Goal: Information Seeking & Learning: Understand process/instructions

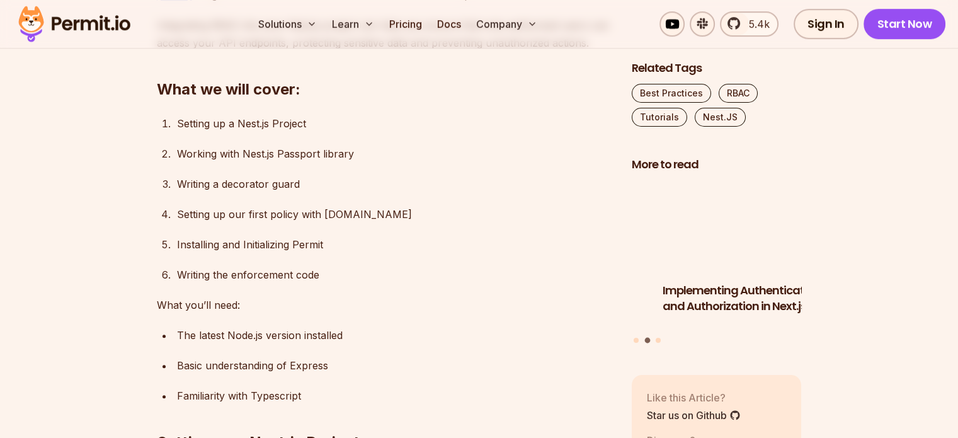
scroll to position [882, 0]
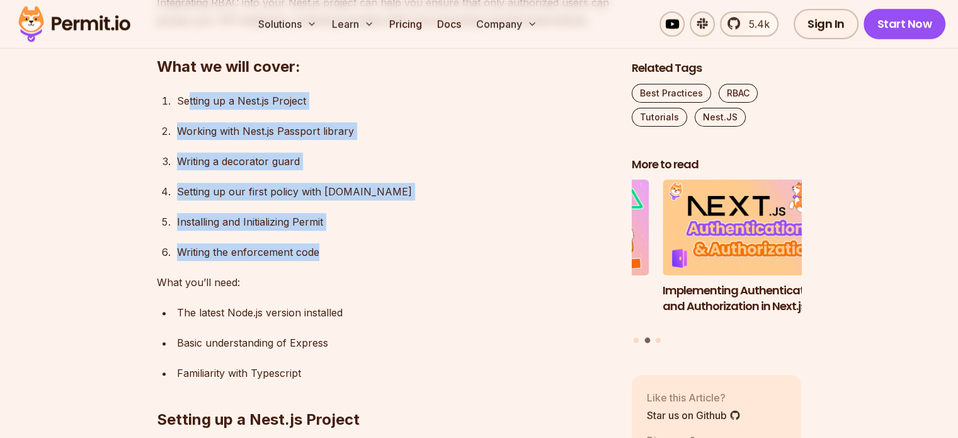
drag, startPoint x: 187, startPoint y: 95, endPoint x: 347, endPoint y: 252, distance: 224.6
click at [347, 252] on ol "Setting up a Nest.js Project Working with Nest.js Passport library Writing a de…" at bounding box center [384, 176] width 455 height 169
click at [372, 241] on ol "Setting up a Nest.js Project Working with Nest.js Passport library Writing a de…" at bounding box center [384, 176] width 455 height 169
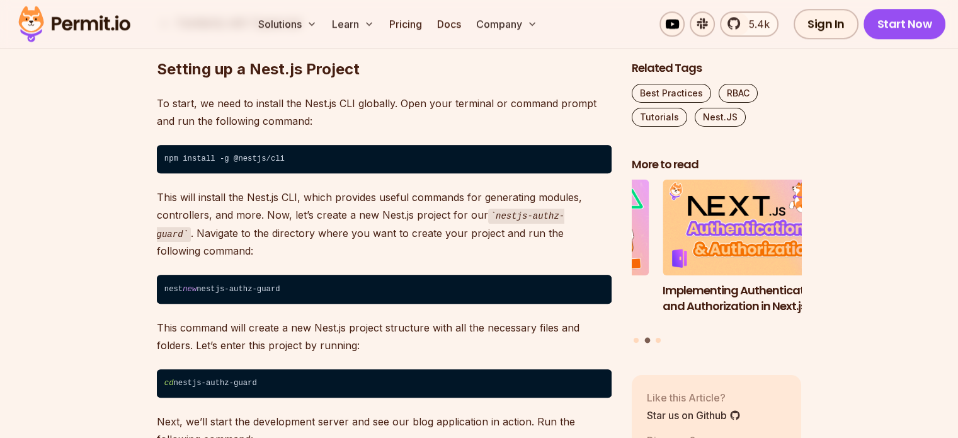
scroll to position [1197, 0]
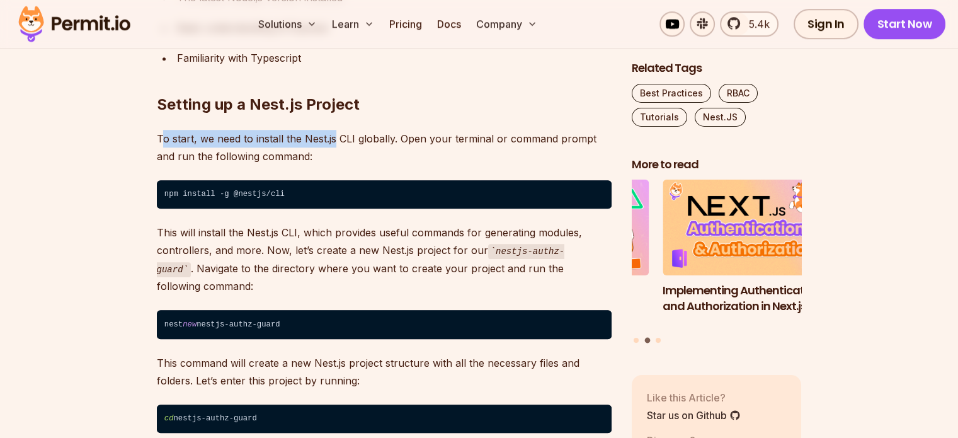
drag, startPoint x: 163, startPoint y: 141, endPoint x: 335, endPoint y: 143, distance: 172.0
click at [335, 143] on p "To start, we need to install the Nest.js CLI globally. Open your terminal or co…" at bounding box center [384, 147] width 455 height 35
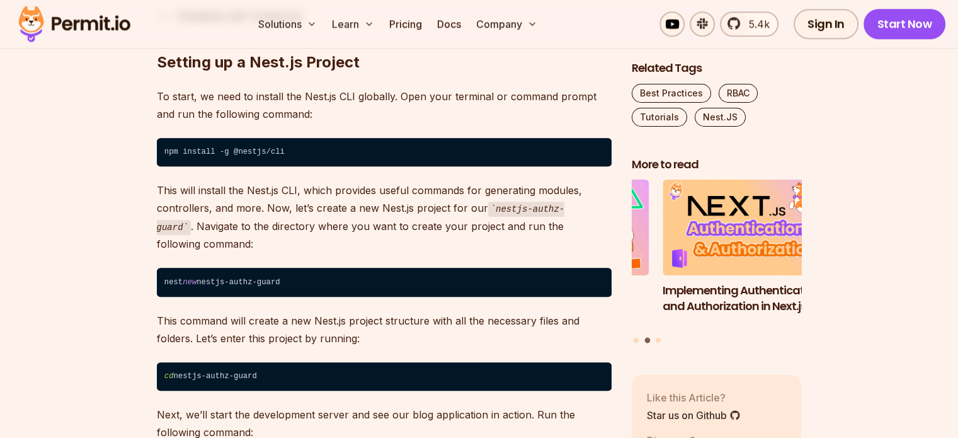
scroll to position [1260, 0]
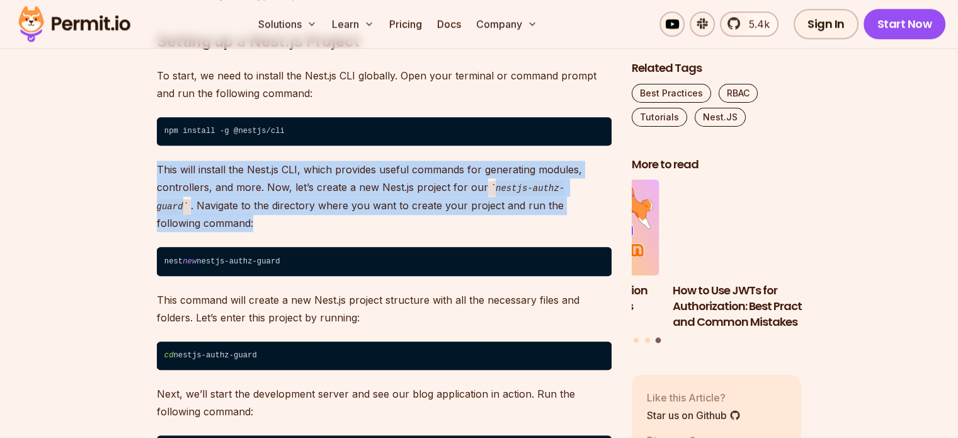
drag, startPoint x: 170, startPoint y: 159, endPoint x: 321, endPoint y: 216, distance: 161.7
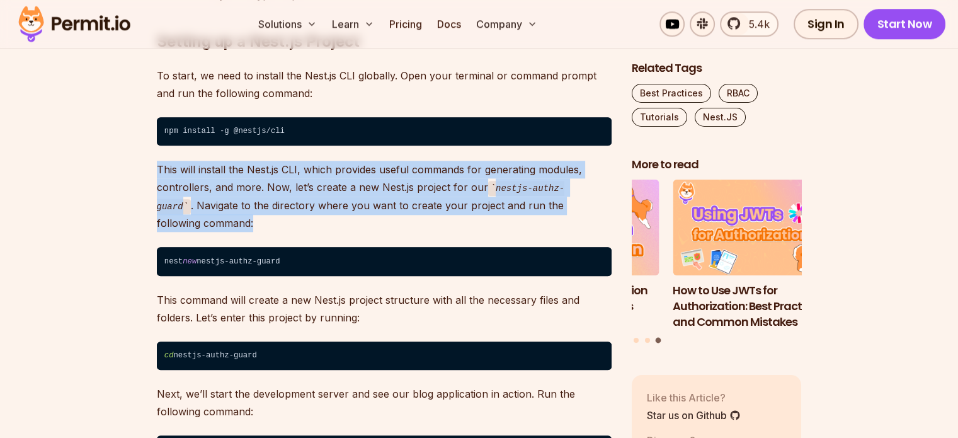
click at [321, 216] on p "This will install the Nest.js CLI, which provides useful commands for generatin…" at bounding box center [384, 196] width 455 height 71
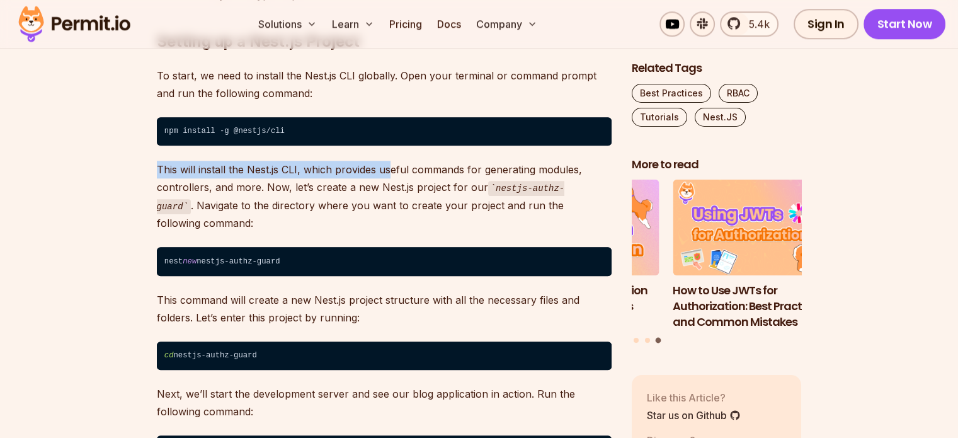
drag, startPoint x: 159, startPoint y: 163, endPoint x: 388, endPoint y: 171, distance: 229.5
click at [388, 171] on p "This will install the Nest.js CLI, which provides useful commands for generatin…" at bounding box center [384, 196] width 455 height 71
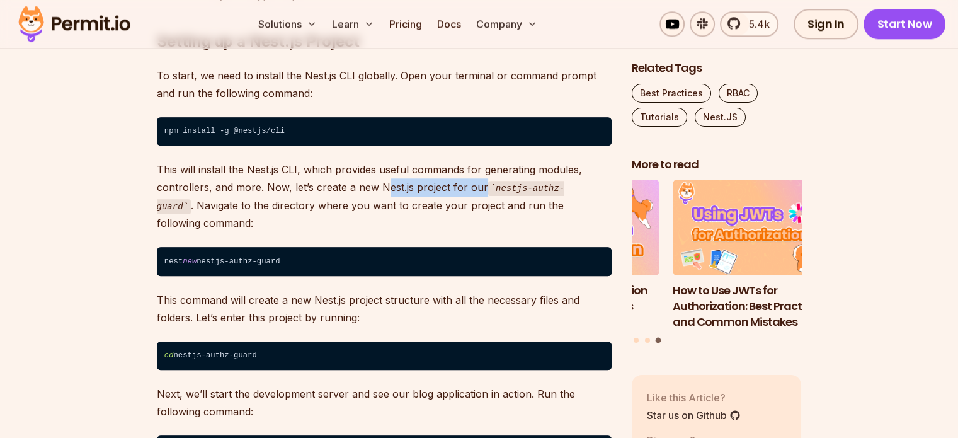
drag, startPoint x: 382, startPoint y: 194, endPoint x: 480, endPoint y: 194, distance: 97.7
click at [480, 194] on p "This will install the Nest.js CLI, which provides useful commands for generatin…" at bounding box center [384, 196] width 455 height 71
click at [472, 193] on div at bounding box center [472, 193] width 0 height 0
click at [244, 201] on p "This will install the Nest.js CLI, which provides useful commands for generatin…" at bounding box center [384, 196] width 455 height 71
click at [210, 204] on p "This will install the Nest.js CLI, which provides useful commands for generatin…" at bounding box center [384, 196] width 455 height 71
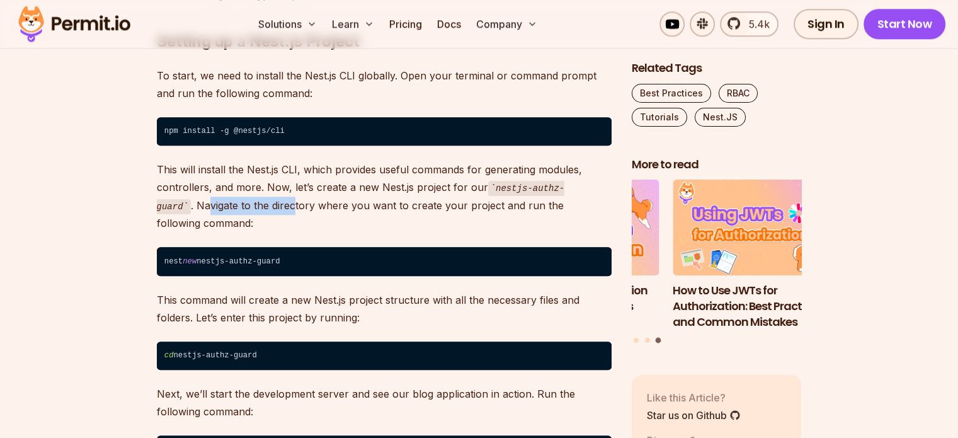
drag, startPoint x: 234, startPoint y: 204, endPoint x: 290, endPoint y: 204, distance: 56.7
click at [290, 204] on p "This will install the Nest.js CLI, which provides useful commands for generatin…" at bounding box center [384, 196] width 455 height 71
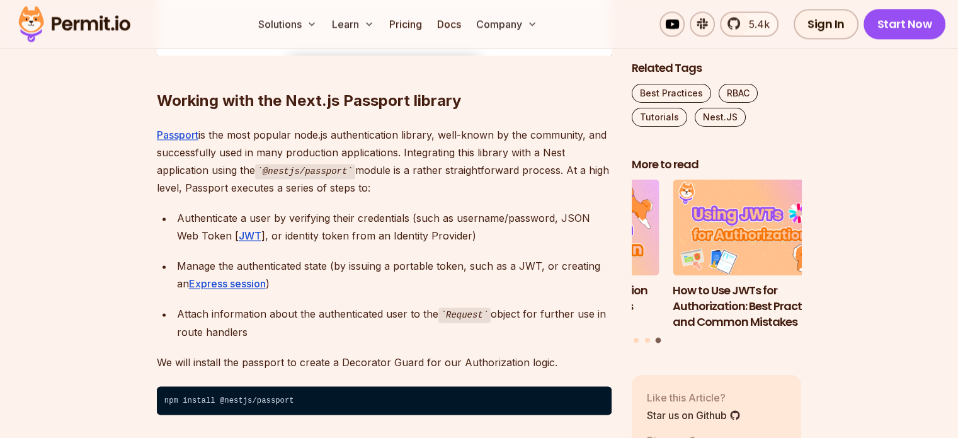
scroll to position [1953, 0]
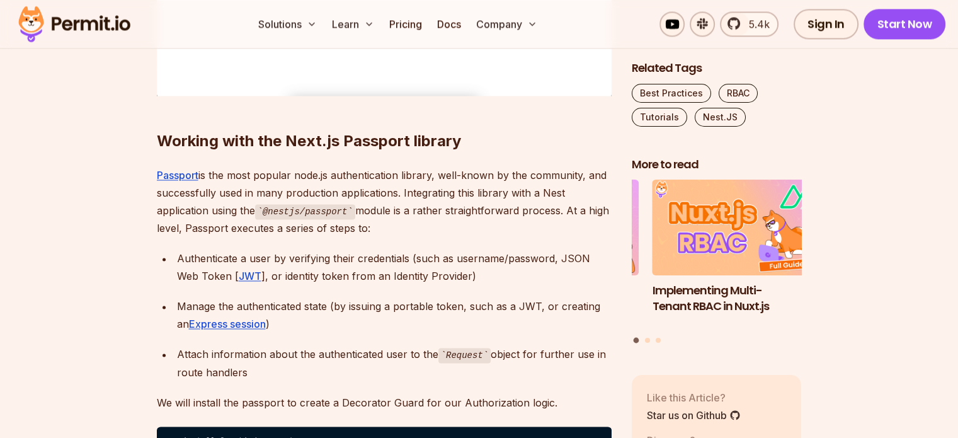
drag, startPoint x: 141, startPoint y: 163, endPoint x: 393, endPoint y: 227, distance: 260.0
click at [395, 225] on p "Passport is the most popular node.js authentication library, well-known by the …" at bounding box center [384, 201] width 455 height 71
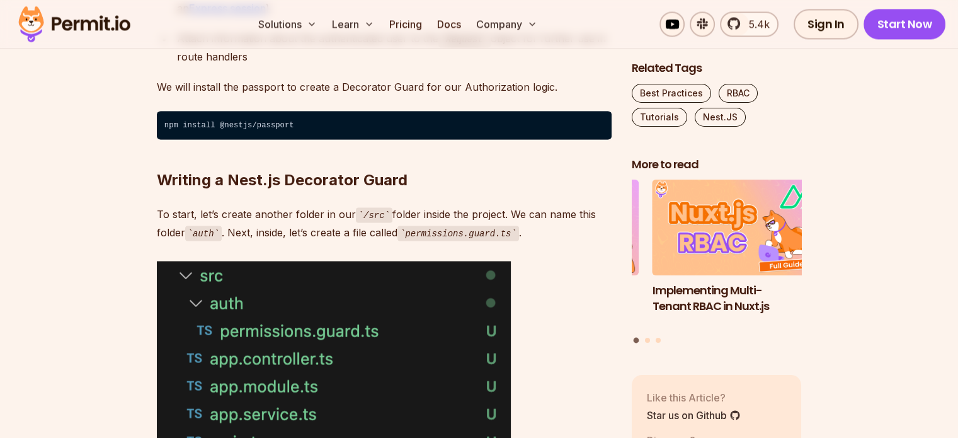
scroll to position [2269, 0]
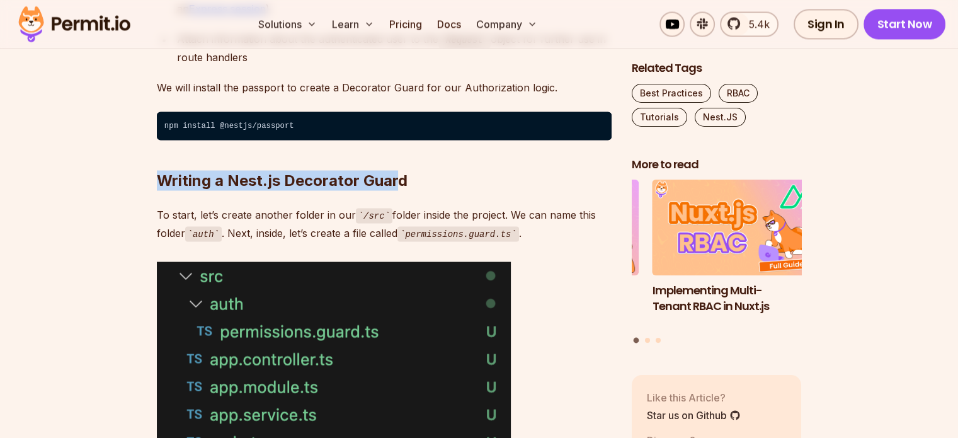
drag, startPoint x: 154, startPoint y: 171, endPoint x: 395, endPoint y: 181, distance: 240.9
click at [395, 181] on h2 "Writing a Nest.js Decorator Guard" at bounding box center [384, 155] width 455 height 71
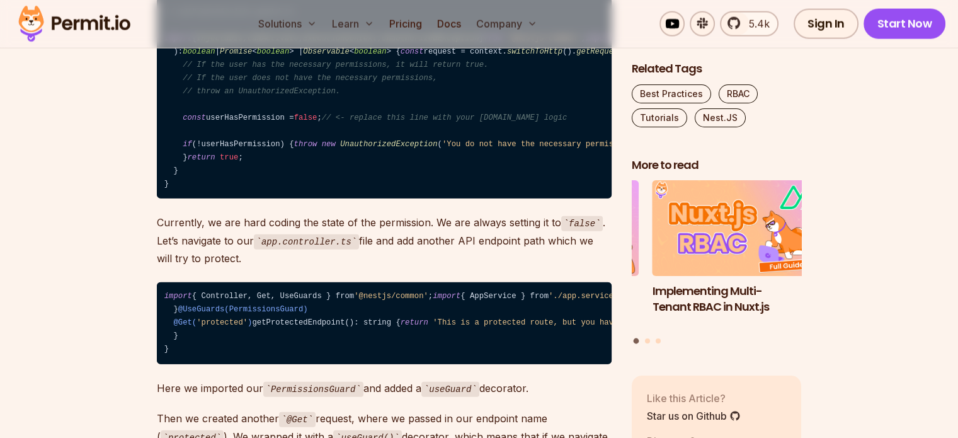
scroll to position [2899, 0]
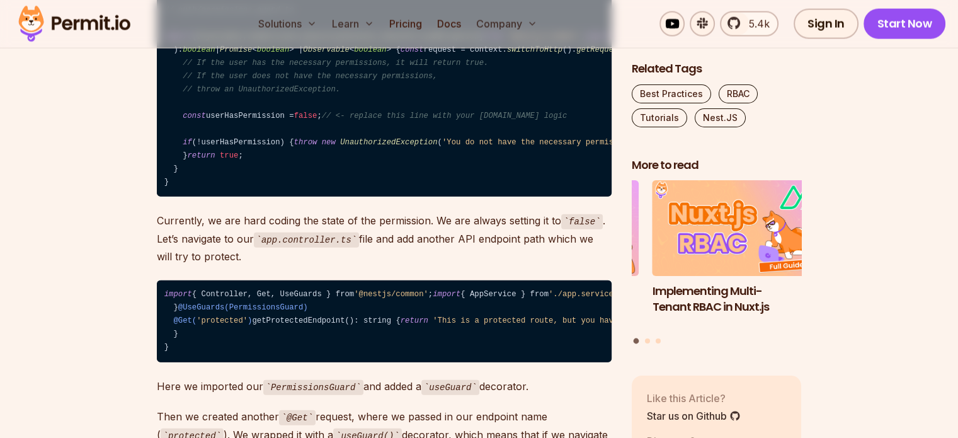
drag, startPoint x: 166, startPoint y: 118, endPoint x: 246, endPoint y: 291, distance: 190.9
click at [246, 197] on code "// auth/permissions.guard.ts import { Injectable , CanActivate , ExecutionConte…" at bounding box center [384, 96] width 455 height 201
click at [348, 120] on span "// <- replace this line with your [DOMAIN_NAME] logic" at bounding box center [445, 116] width 246 height 9
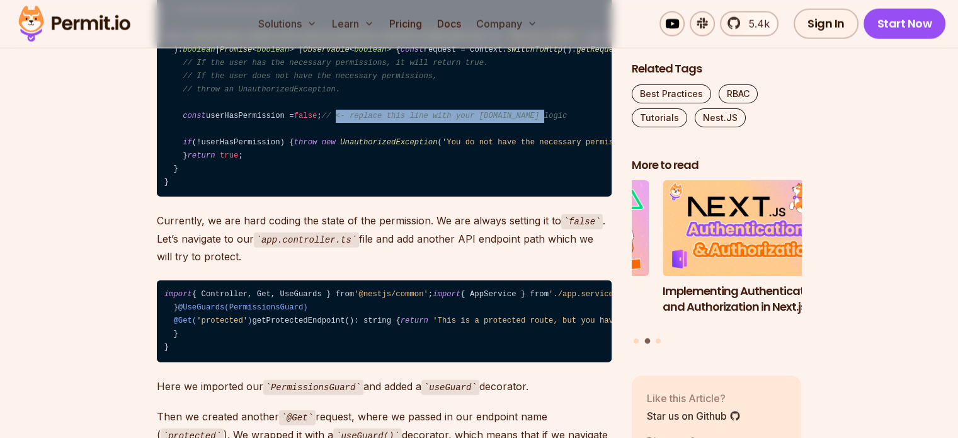
drag, startPoint x: 333, startPoint y: 236, endPoint x: 524, endPoint y: 239, distance: 191.6
click at [524, 197] on code "// auth/permissions.guard.ts import { Injectable , CanActivate , ExecutionConte…" at bounding box center [384, 96] width 455 height 201
click at [516, 238] on div at bounding box center [516, 238] width 0 height 0
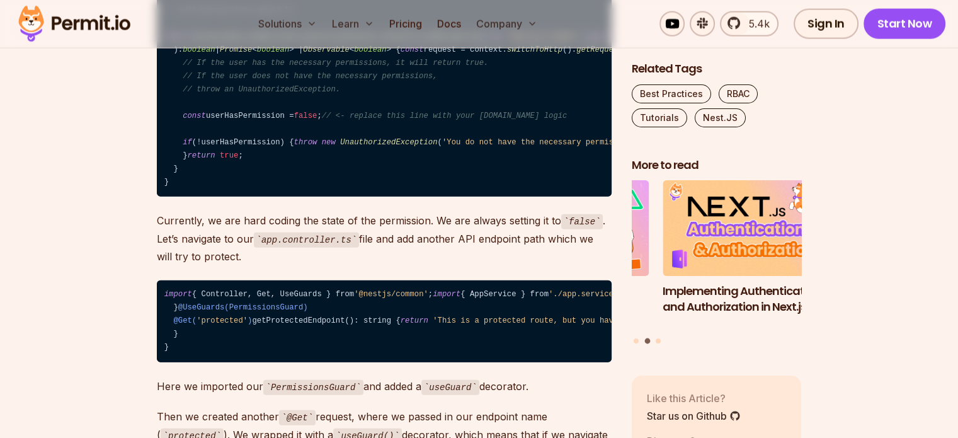
click at [537, 197] on code "// auth/permissions.guard.ts import { Injectable , CanActivate , ExecutionConte…" at bounding box center [384, 96] width 455 height 201
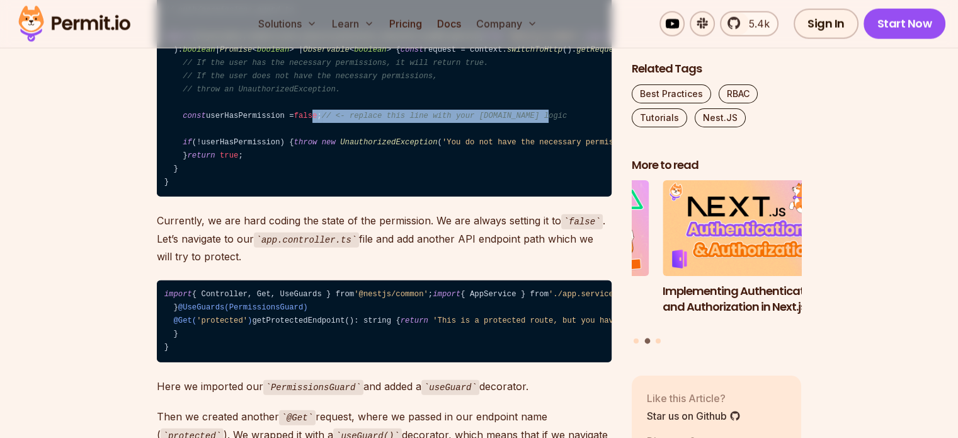
drag, startPoint x: 488, startPoint y: 234, endPoint x: 308, endPoint y: 234, distance: 179.6
click at [308, 197] on code "// auth/permissions.guard.ts import { Injectable , CanActivate , ExecutionConte…" at bounding box center [384, 96] width 455 height 201
click at [308, 120] on span "false" at bounding box center [305, 116] width 23 height 9
drag, startPoint x: 471, startPoint y: 234, endPoint x: 536, endPoint y: 234, distance: 64.3
click at [536, 197] on code "// auth/permissions.guard.ts import { Injectable , CanActivate , ExecutionConte…" at bounding box center [384, 96] width 455 height 201
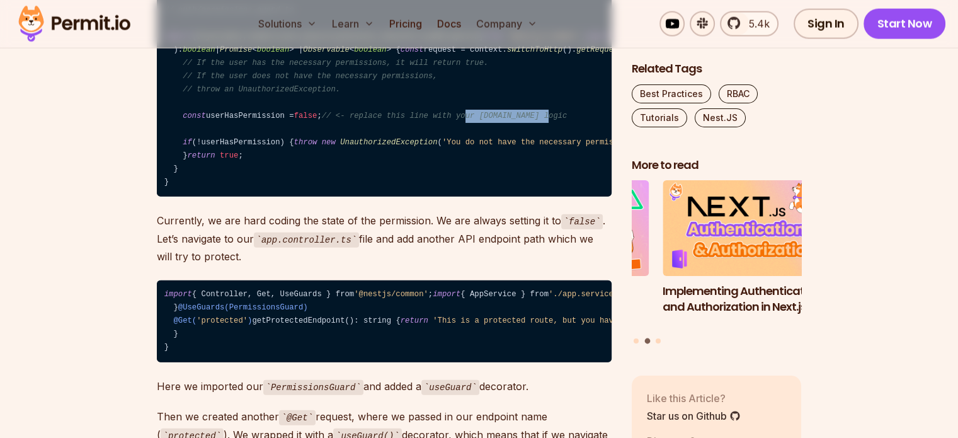
click at [536, 197] on code "// auth/permissions.guard.ts import { Injectable , CanActivate , ExecutionConte…" at bounding box center [384, 96] width 455 height 201
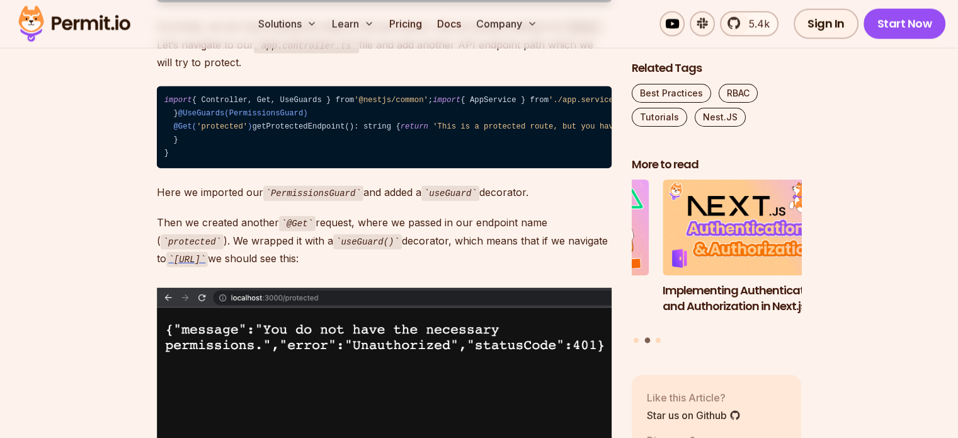
scroll to position [3151, 0]
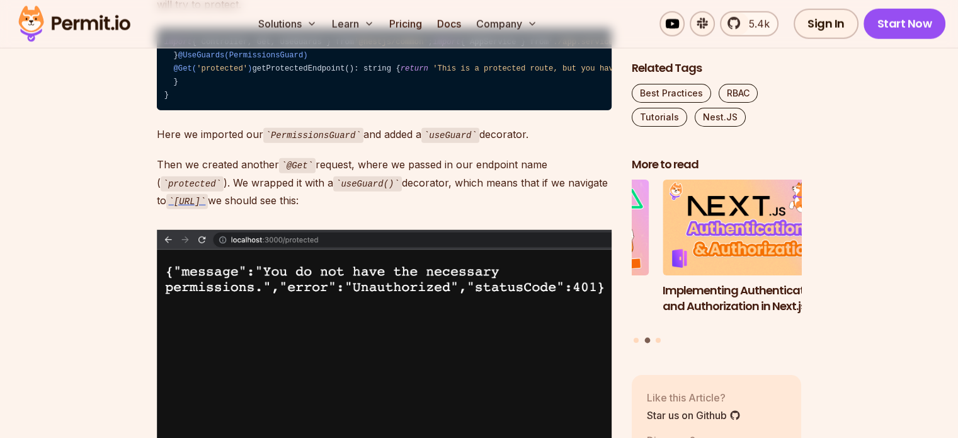
drag, startPoint x: 151, startPoint y: 103, endPoint x: 257, endPoint y: 143, distance: 113.7
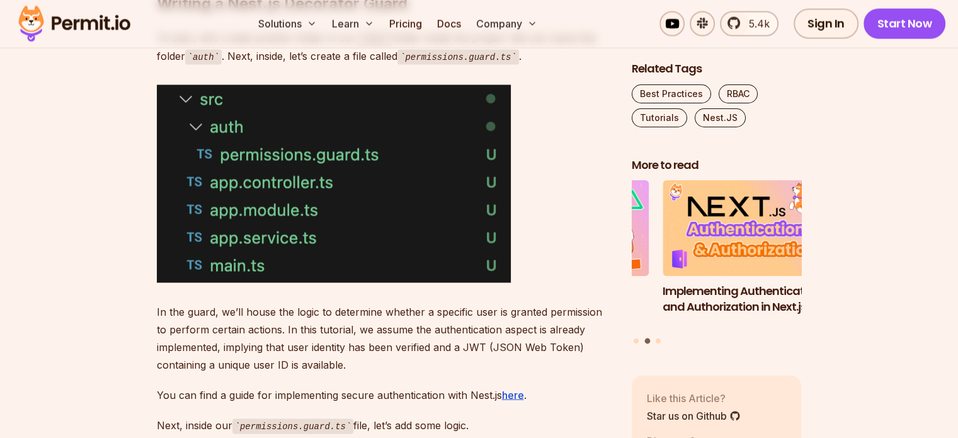
scroll to position [2395, 0]
